Goal: Find specific page/section: Find specific page/section

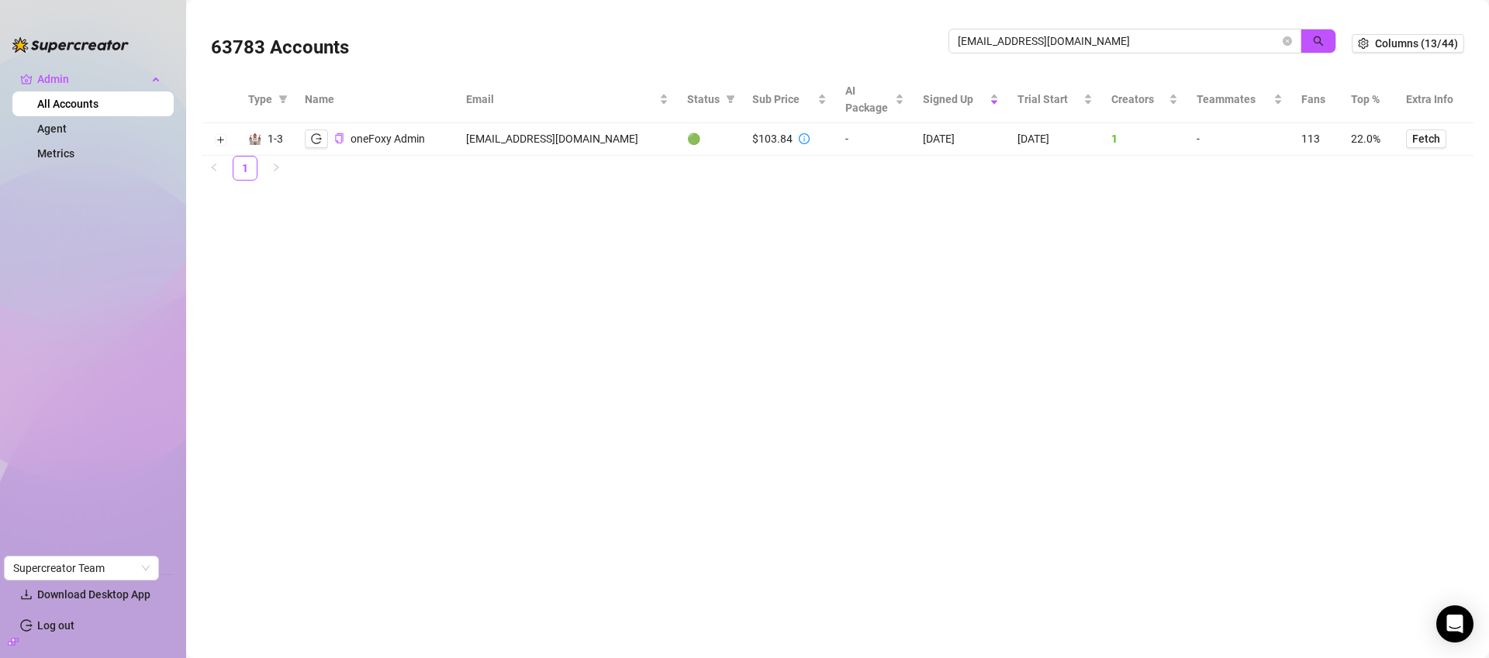
click at [1019, 46] on input "[EMAIL_ADDRESS][DOMAIN_NAME]" at bounding box center [1119, 41] width 322 height 17
click at [1106, 43] on input "[EMAIL_ADDRESS][DOMAIN_NAME]" at bounding box center [1119, 41] width 322 height 17
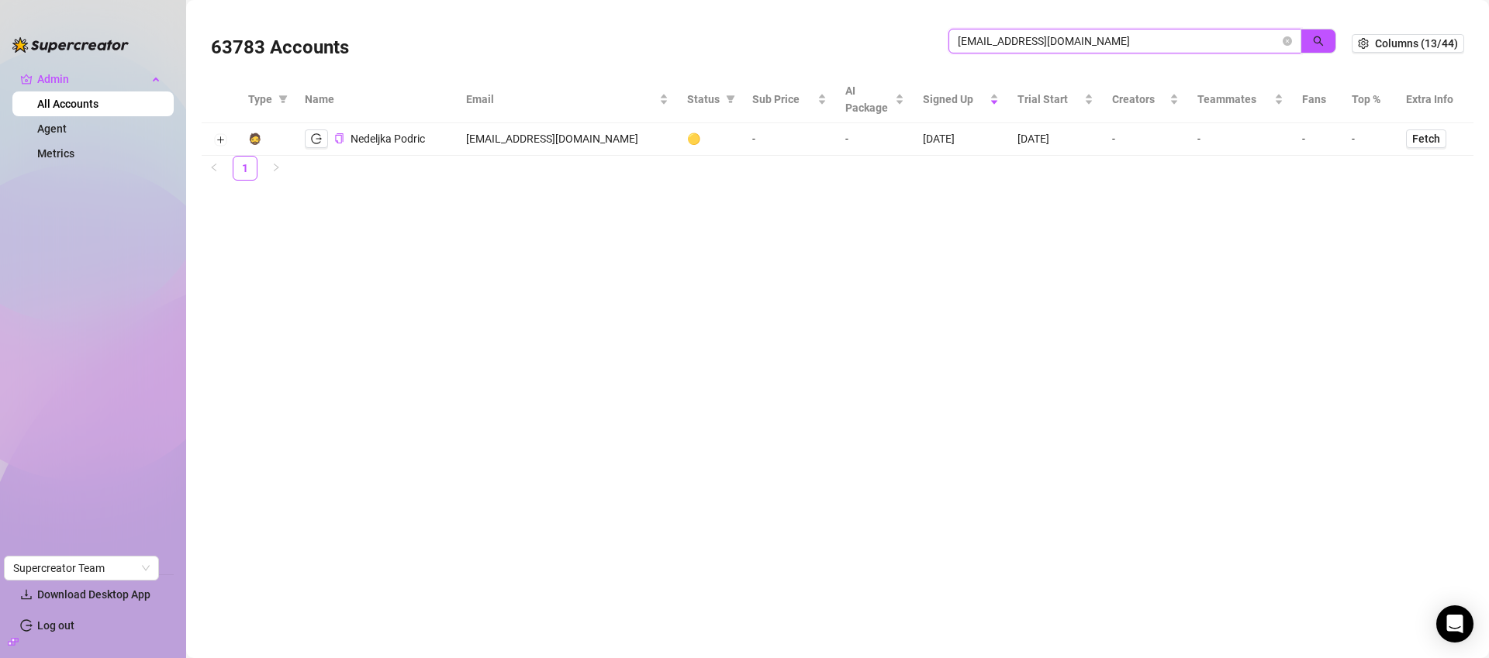
paste input "[DOMAIN_NAME]"
type input "[DOMAIN_NAME][EMAIL_ADDRESS][DOMAIN_NAME]"
